Goal: Browse casually

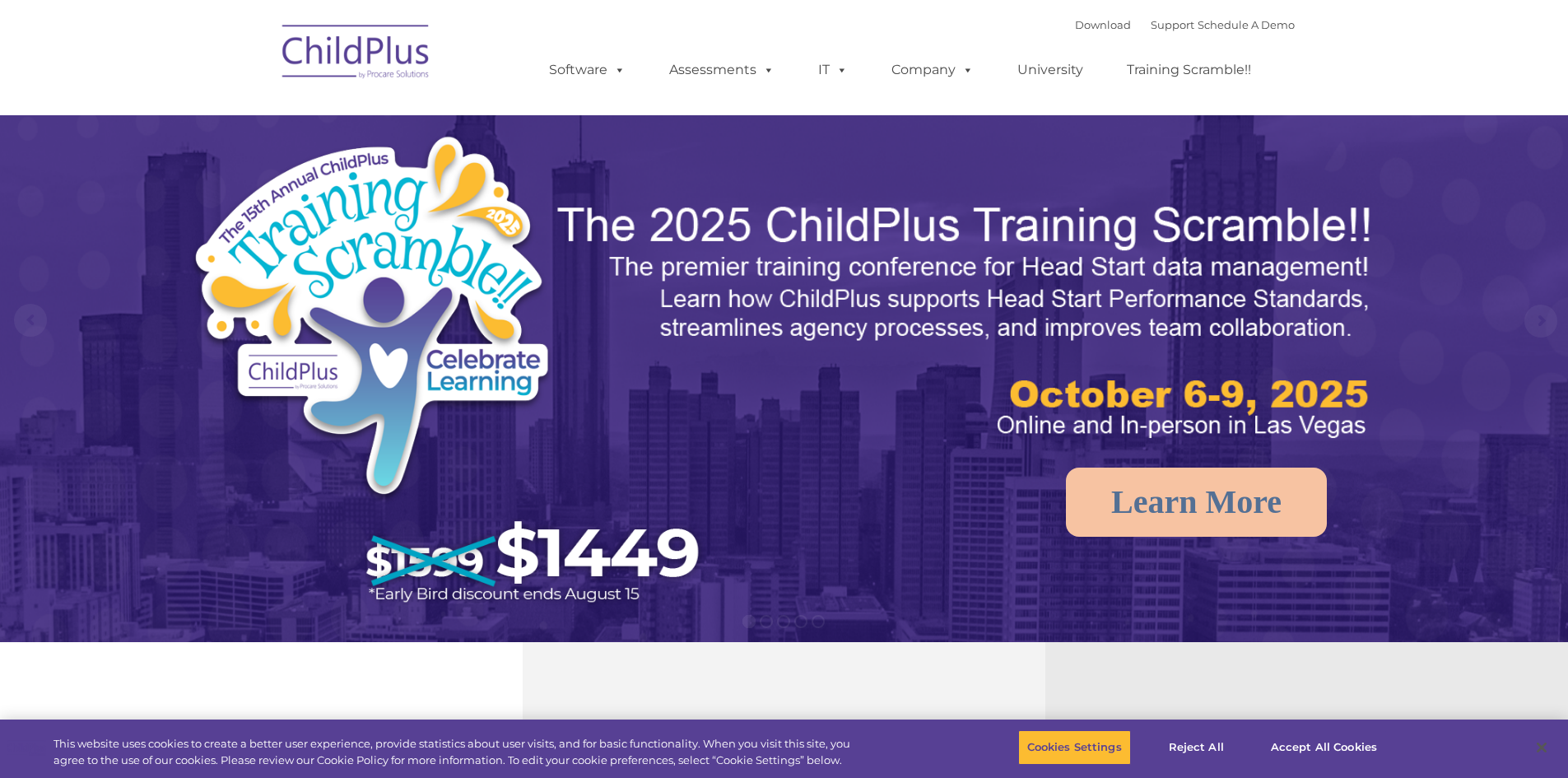
select select "MEDIUM"
click at [303, 51] on img at bounding box center [356, 53] width 165 height 82
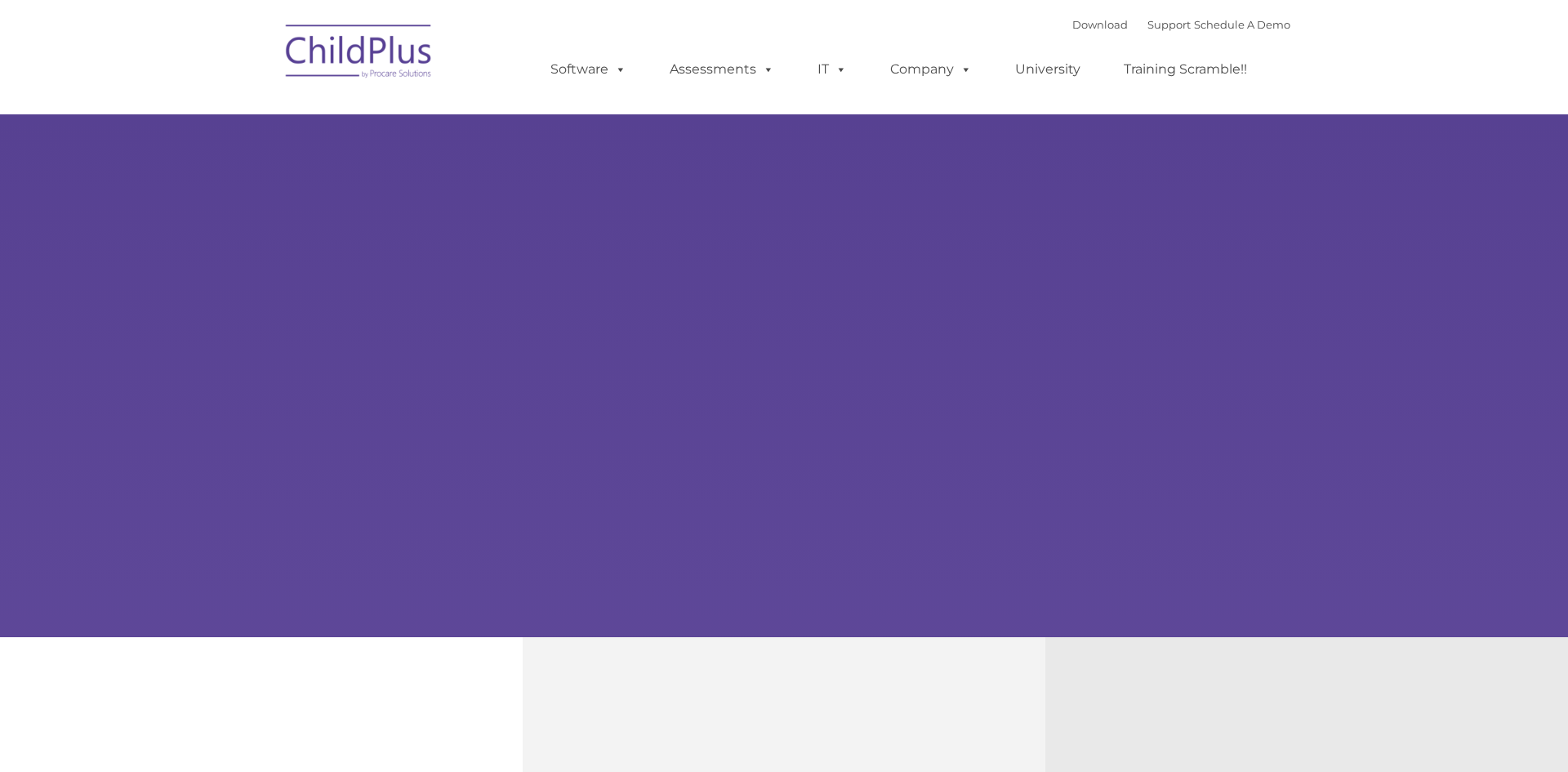
type input ""
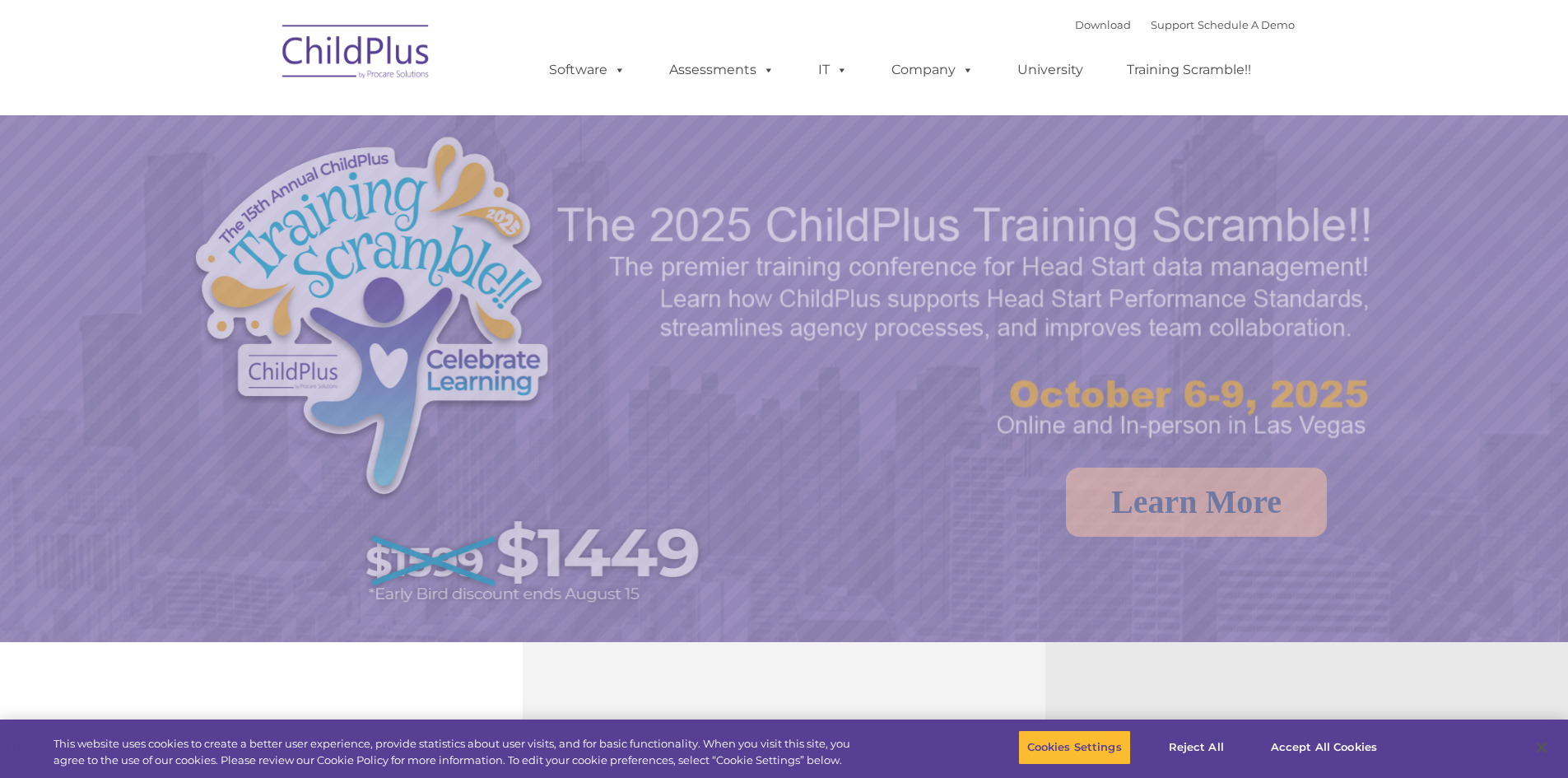
select select "MEDIUM"
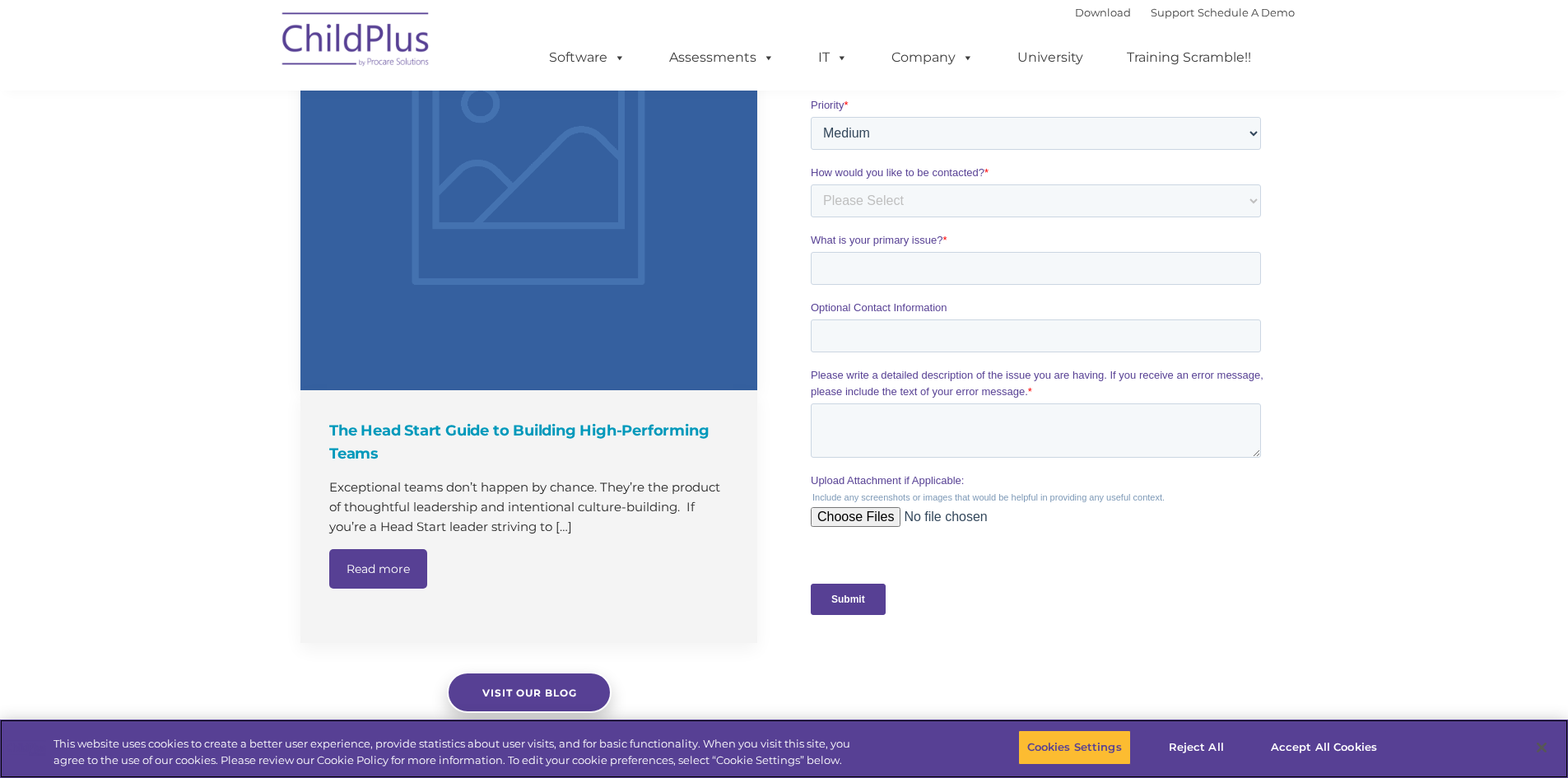
scroll to position [1477, 0]
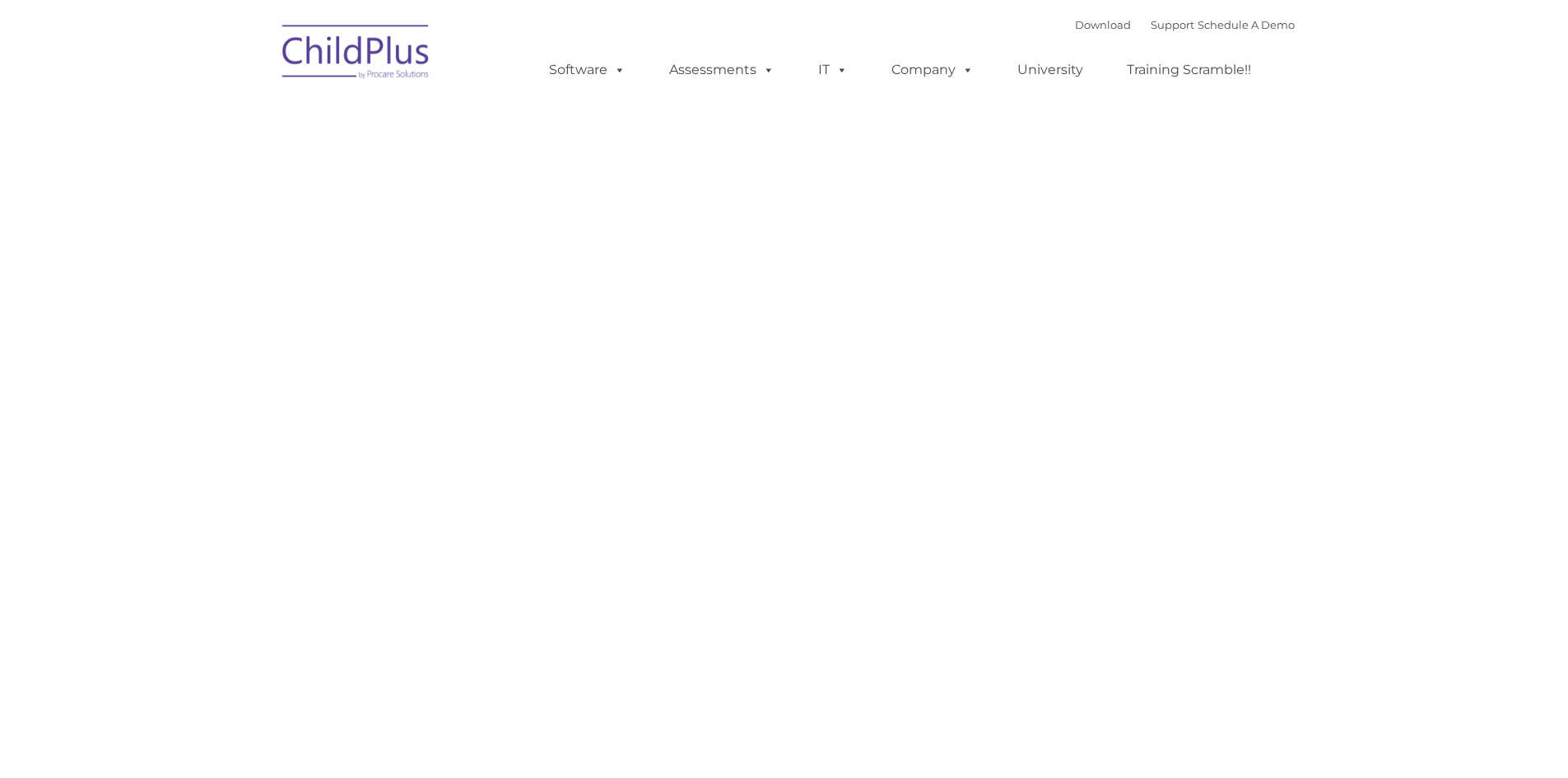
type input ""
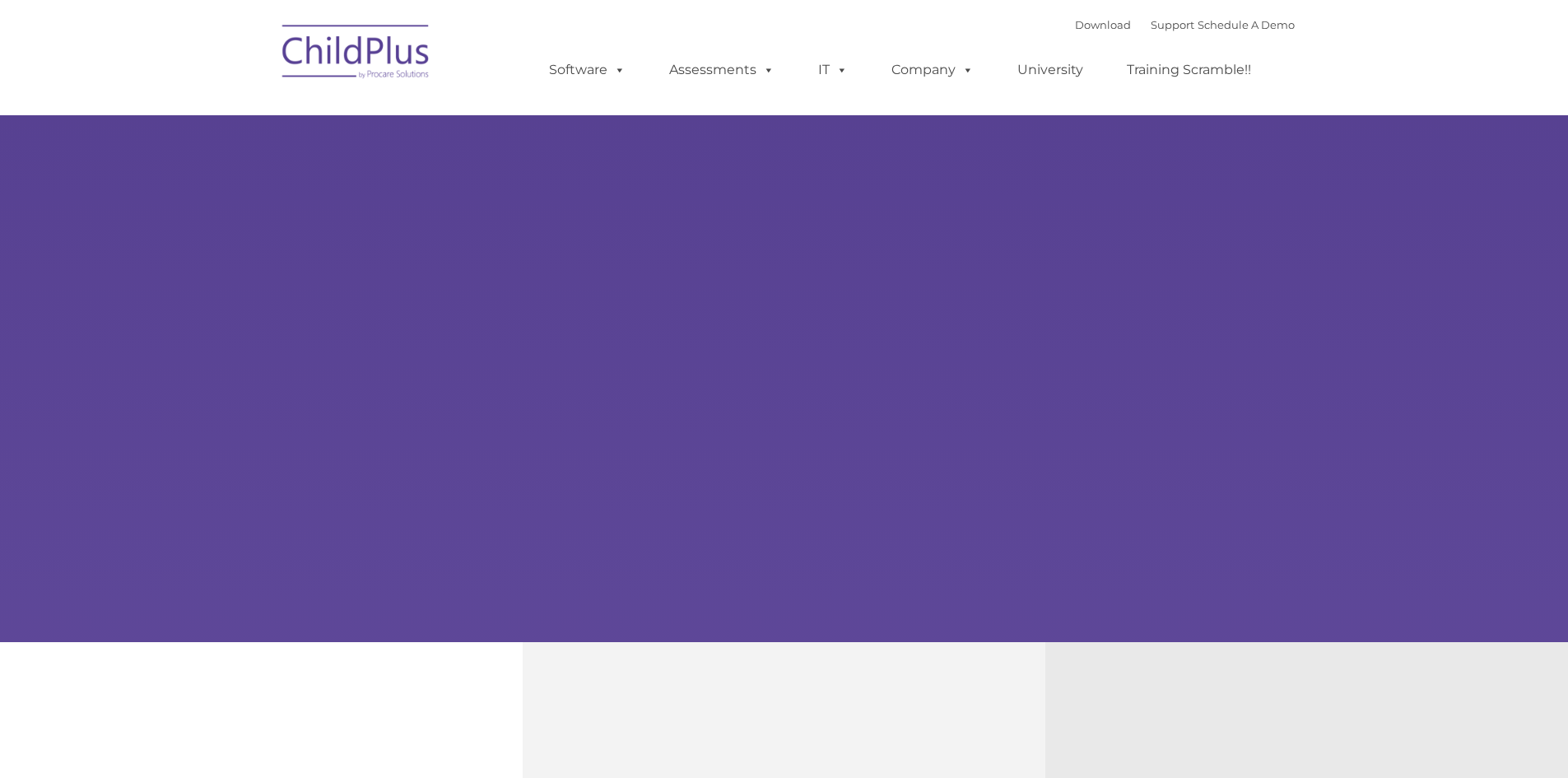
type input ""
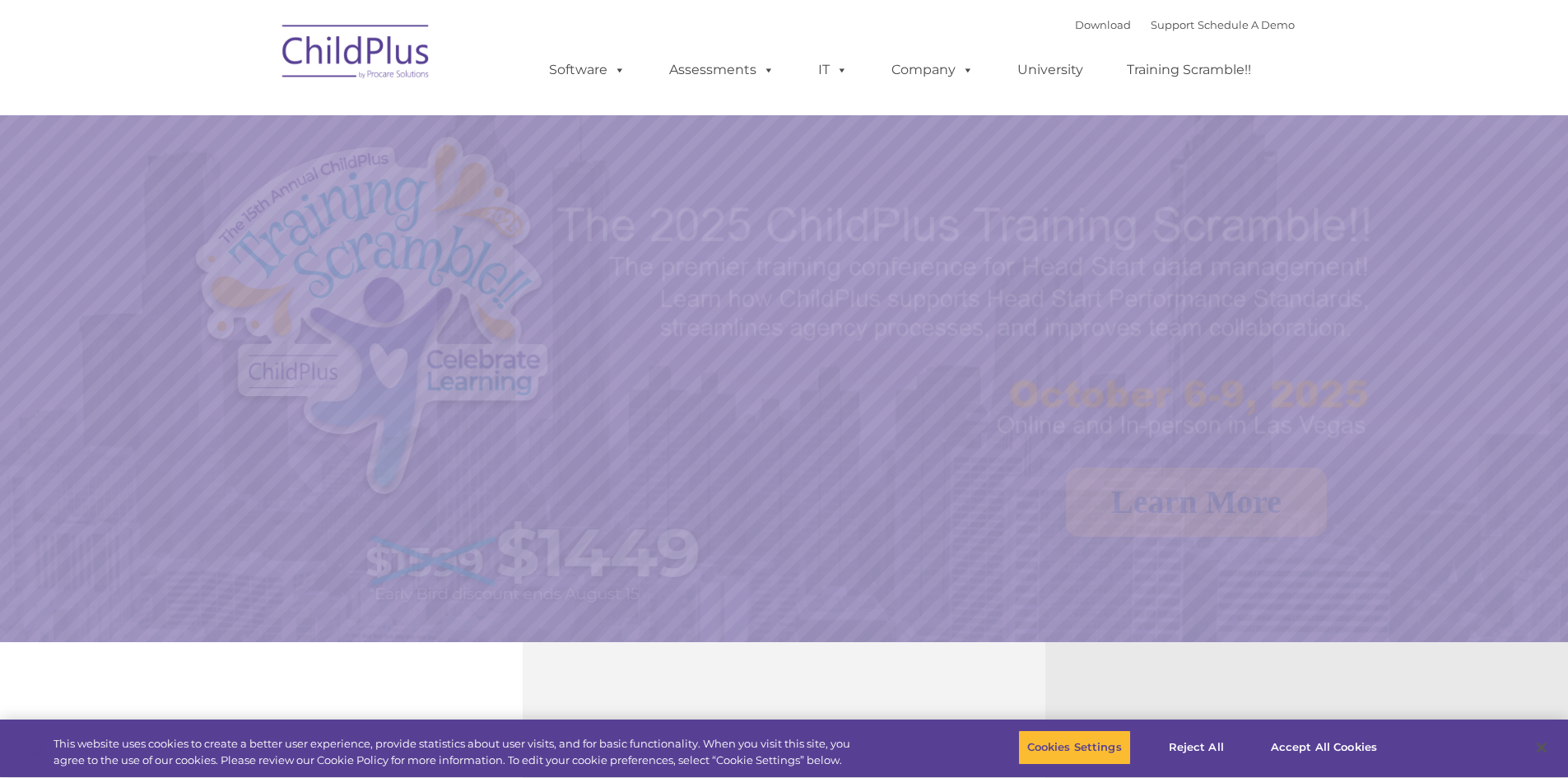
select select "MEDIUM"
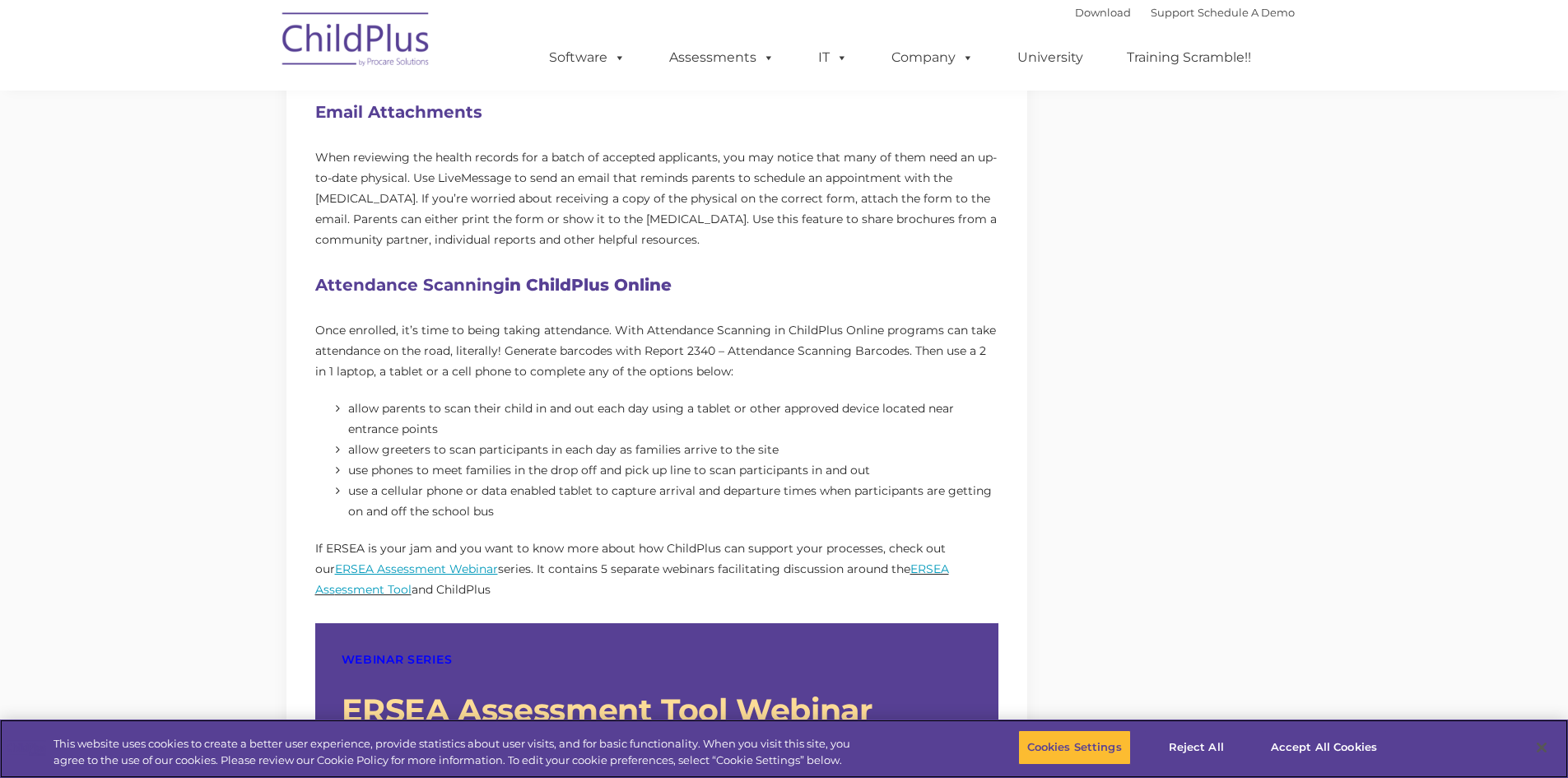
scroll to position [1023, 0]
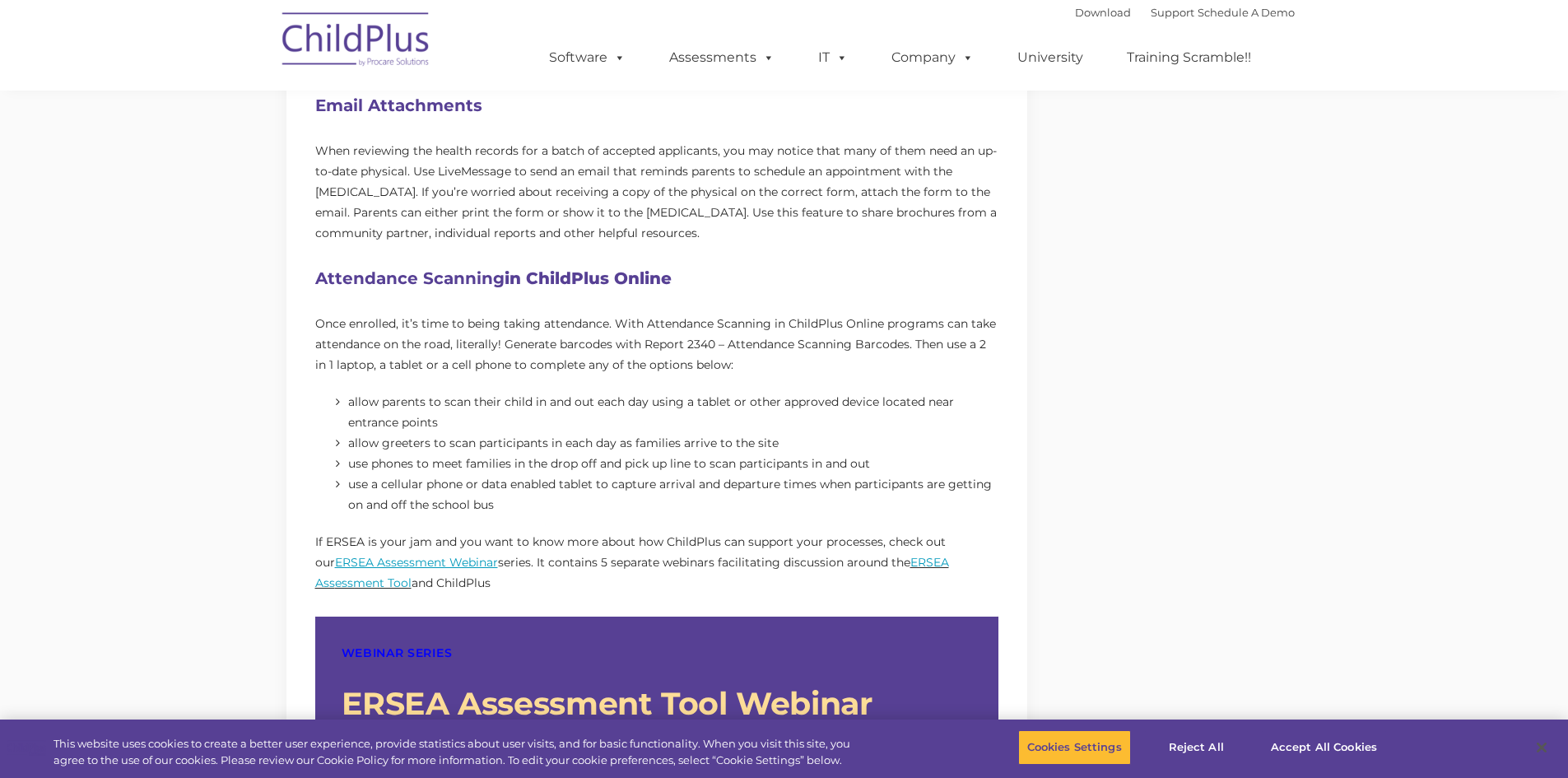
click at [372, 41] on img at bounding box center [356, 42] width 165 height 82
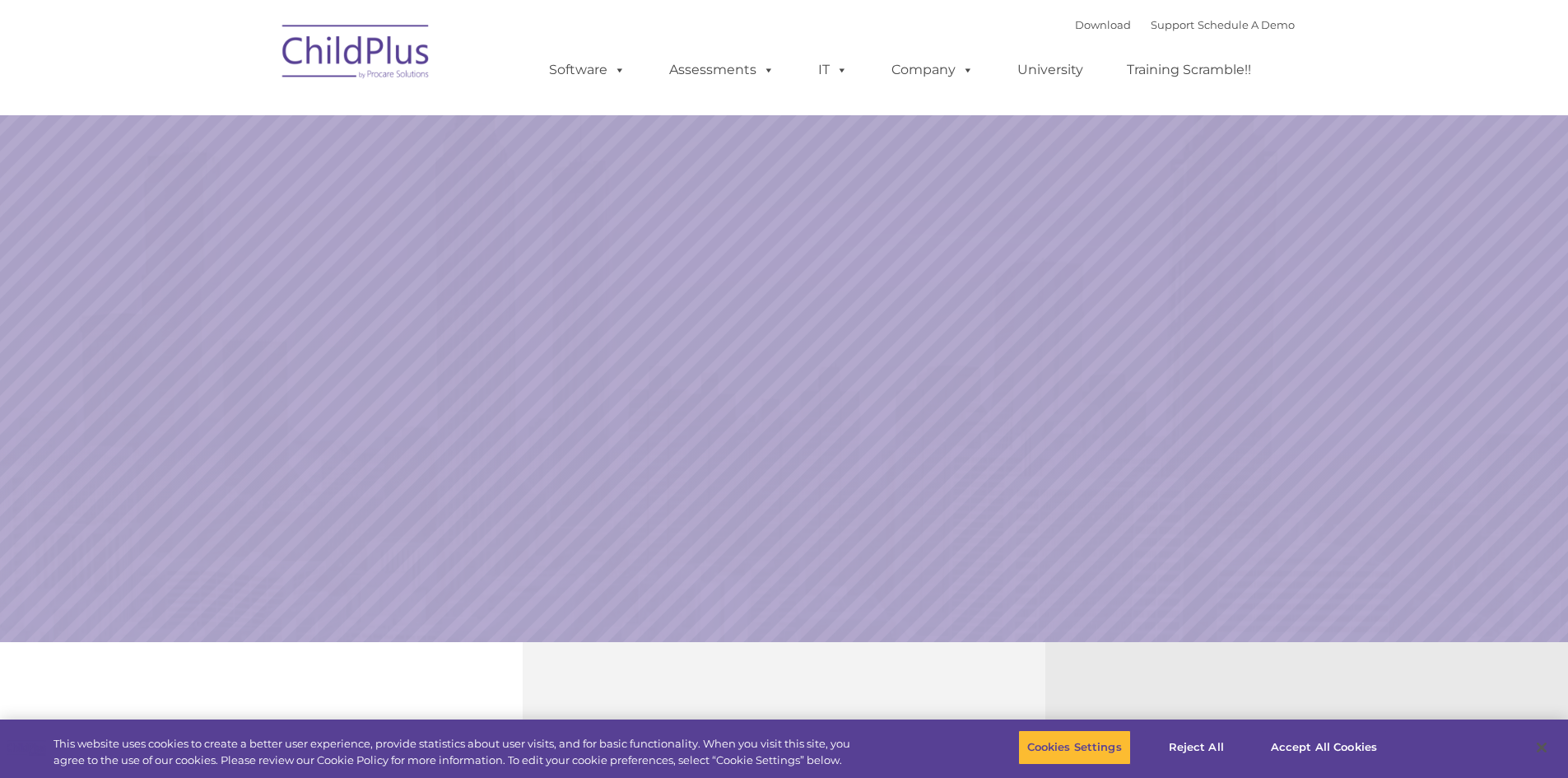
select select "MEDIUM"
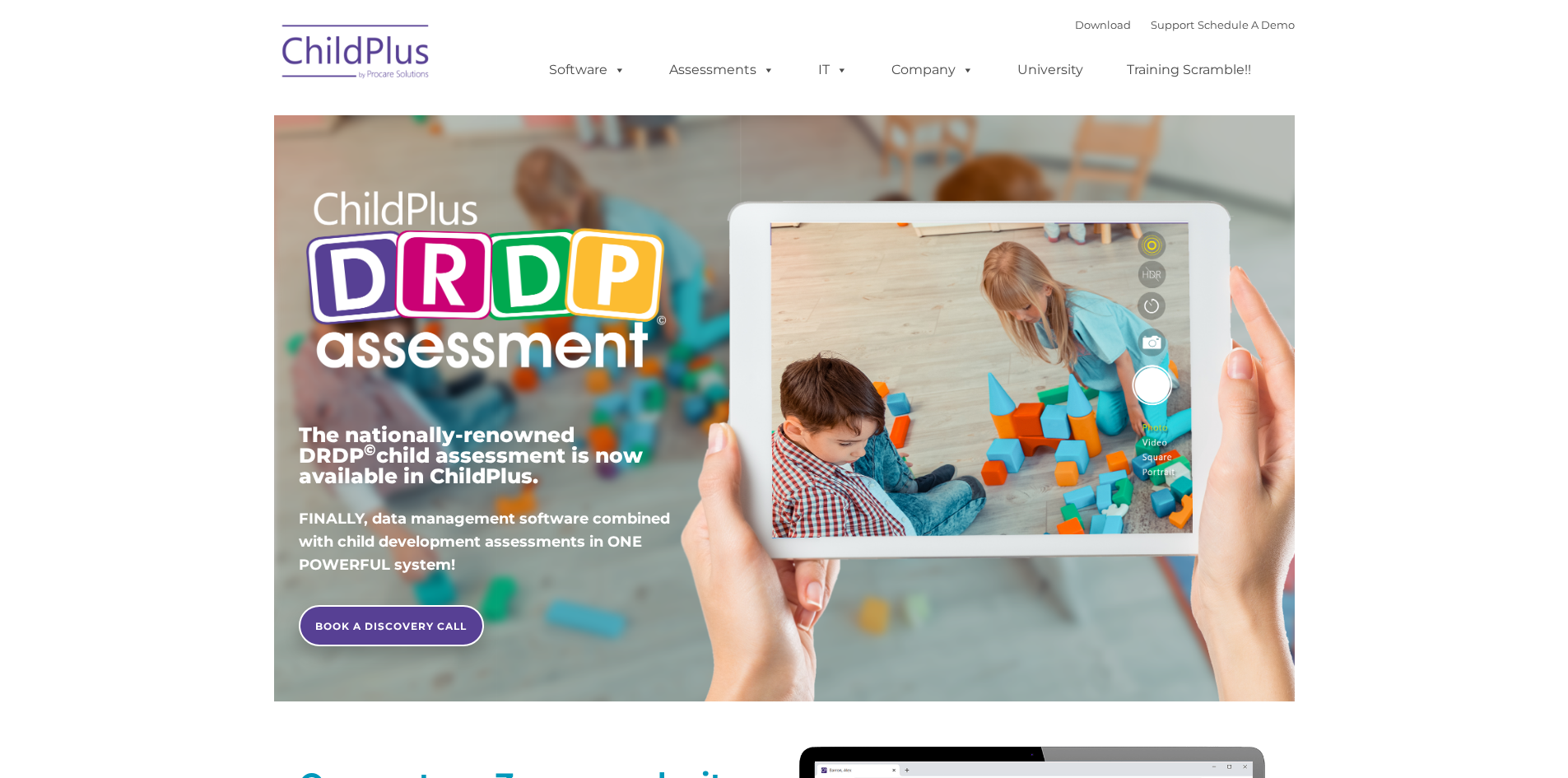
type input ""
